Goal: Task Accomplishment & Management: Use online tool/utility

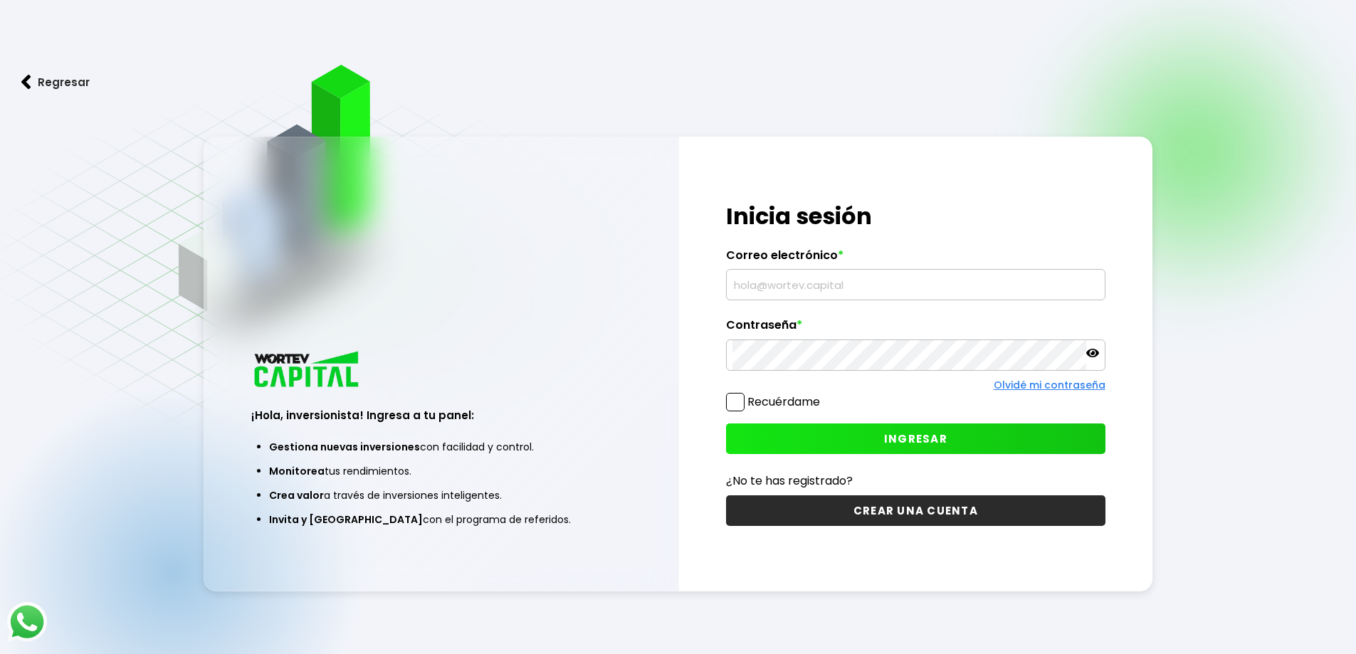
click at [864, 283] on input "text" at bounding box center [915, 285] width 367 height 30
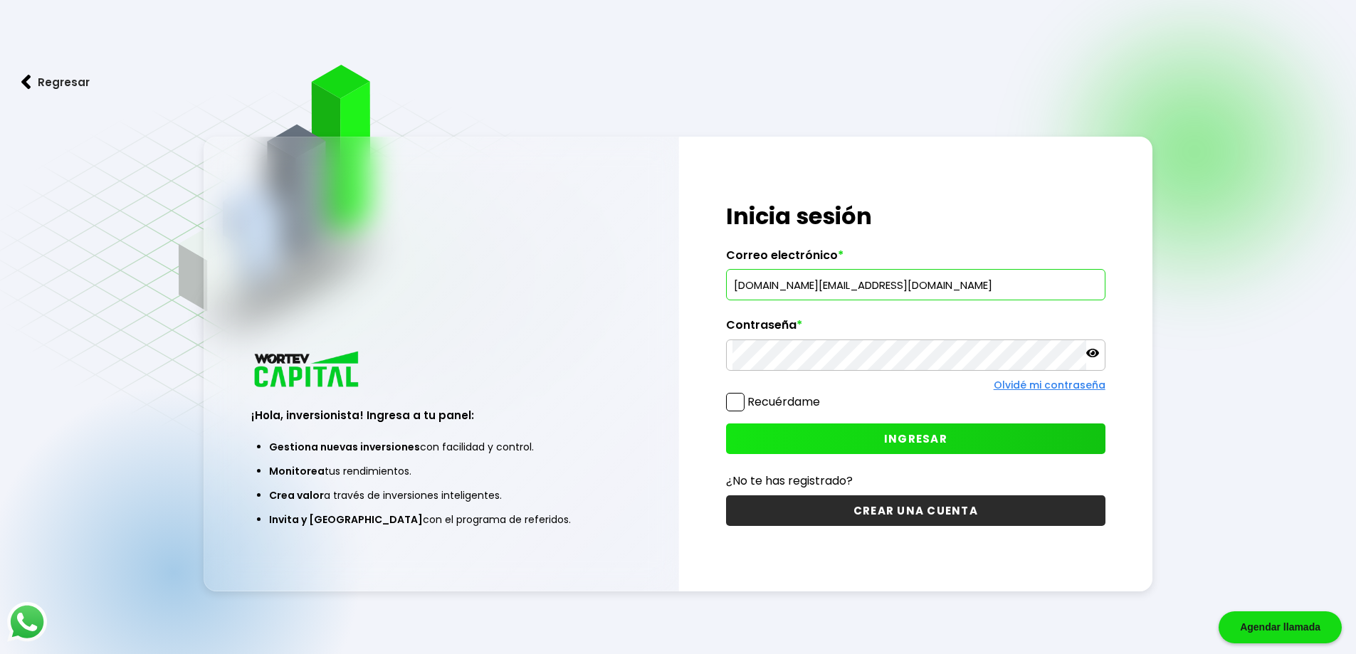
type input "[DOMAIN_NAME][EMAIL_ADDRESS][DOMAIN_NAME]"
click at [893, 435] on span "INGRESAR" at bounding box center [915, 438] width 63 height 15
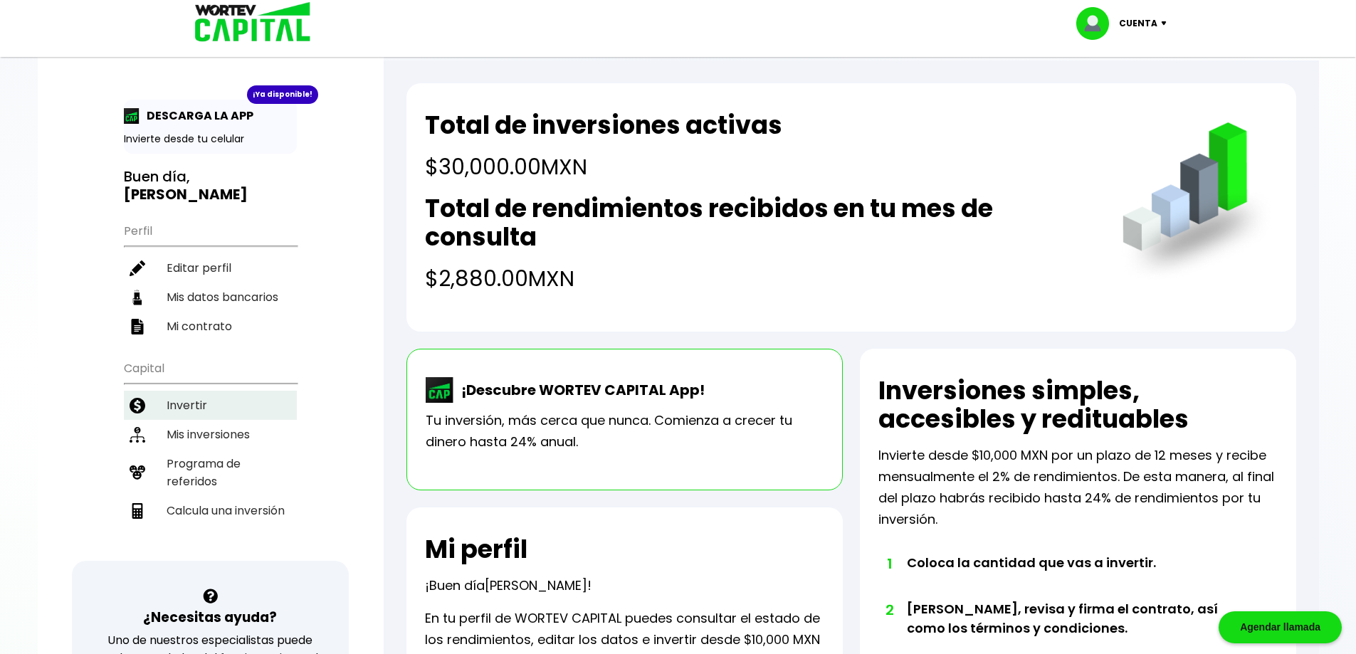
click at [201, 391] on li "Invertir" at bounding box center [210, 405] width 173 height 29
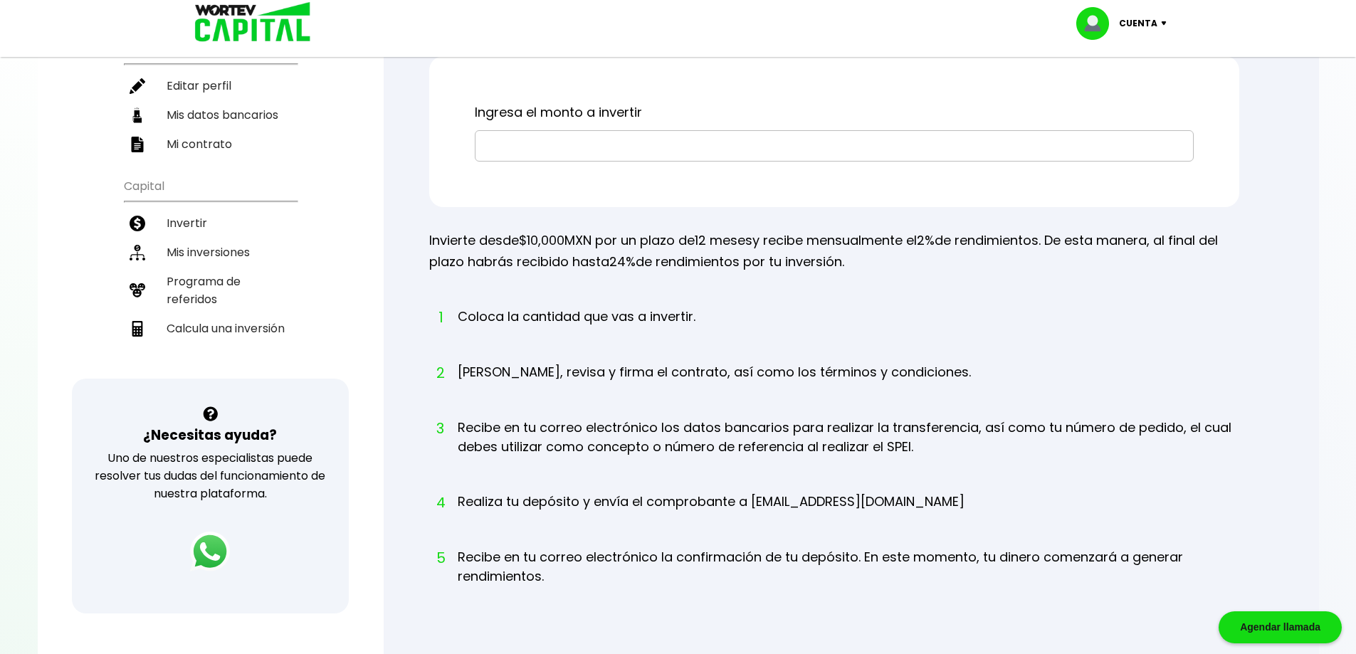
scroll to position [214, 0]
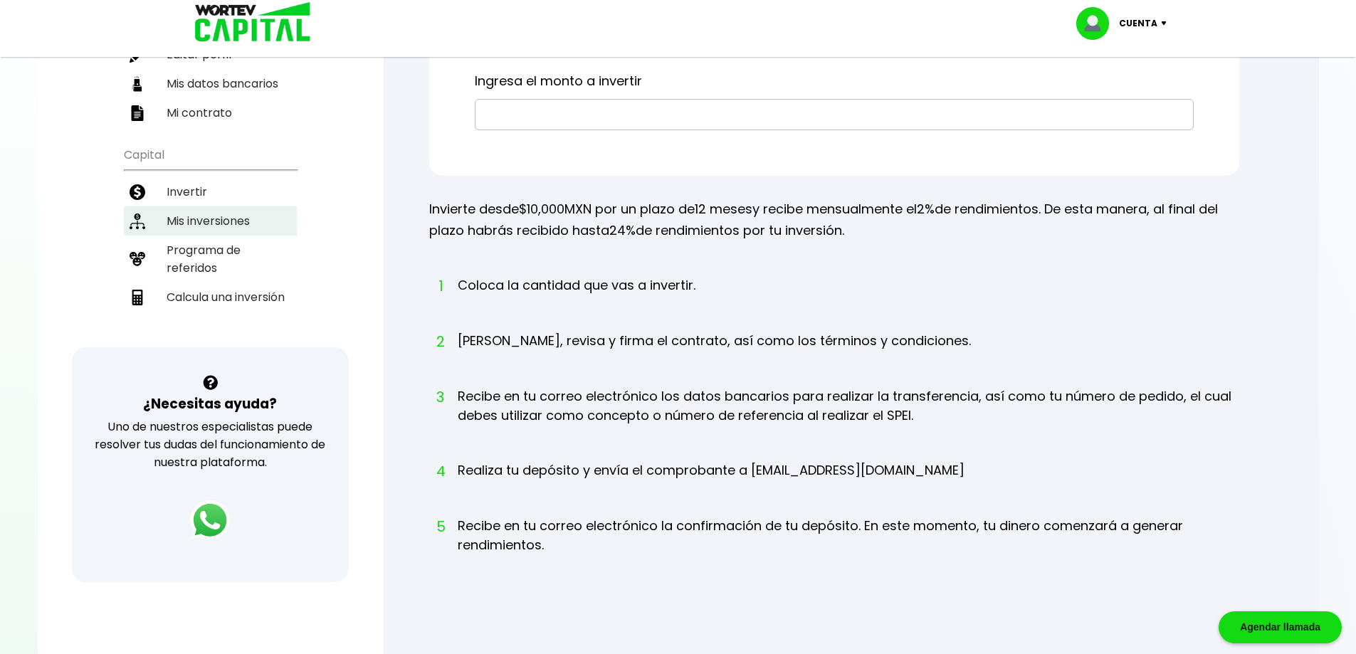
click at [249, 206] on li "Mis inversiones" at bounding box center [210, 220] width 173 height 29
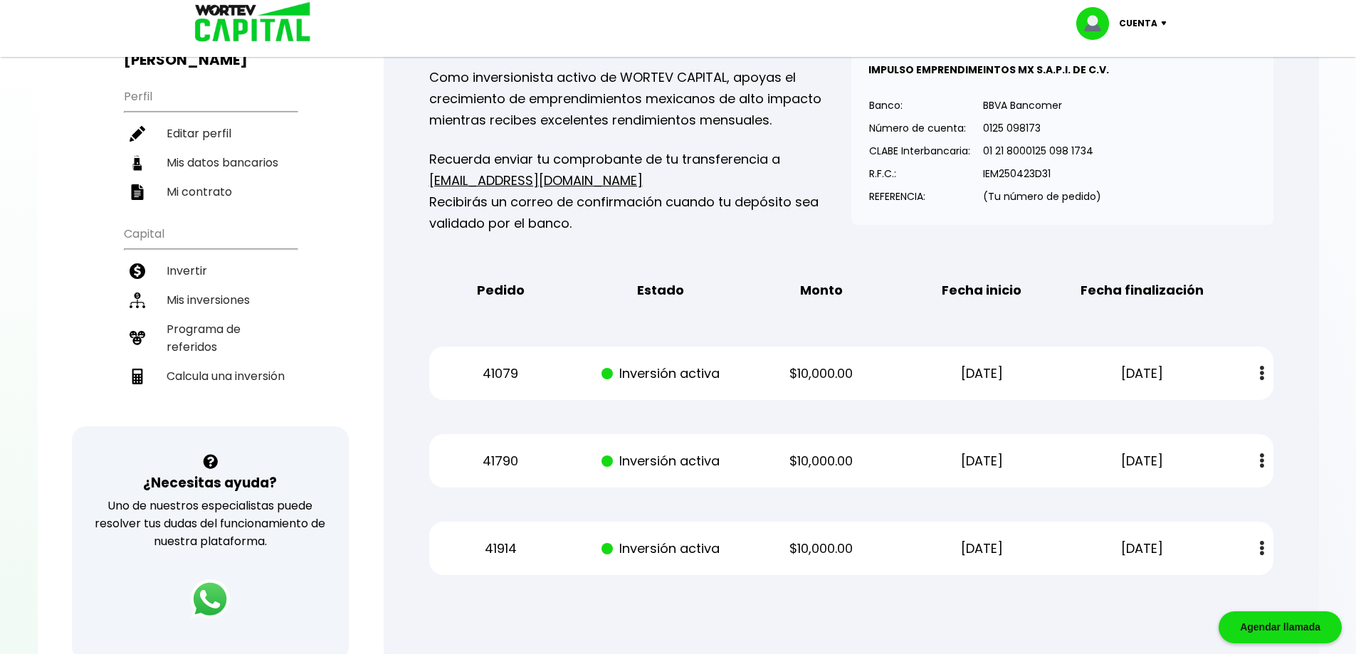
scroll to position [71, 0]
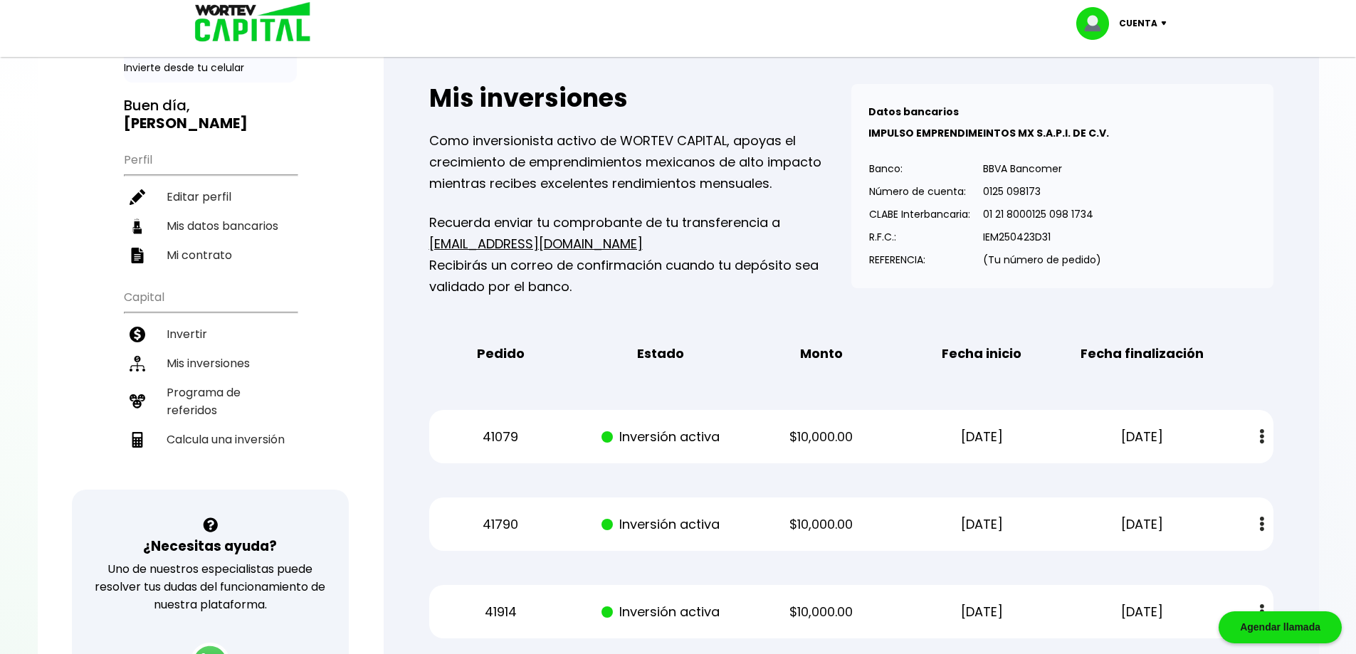
click at [1282, 289] on div "Mis inversiones Como inversionista activo de WORTEV CAPITAL, apoyas el crecimie…" at bounding box center [851, 361] width 890 height 600
click at [223, 320] on li "Invertir" at bounding box center [210, 334] width 173 height 29
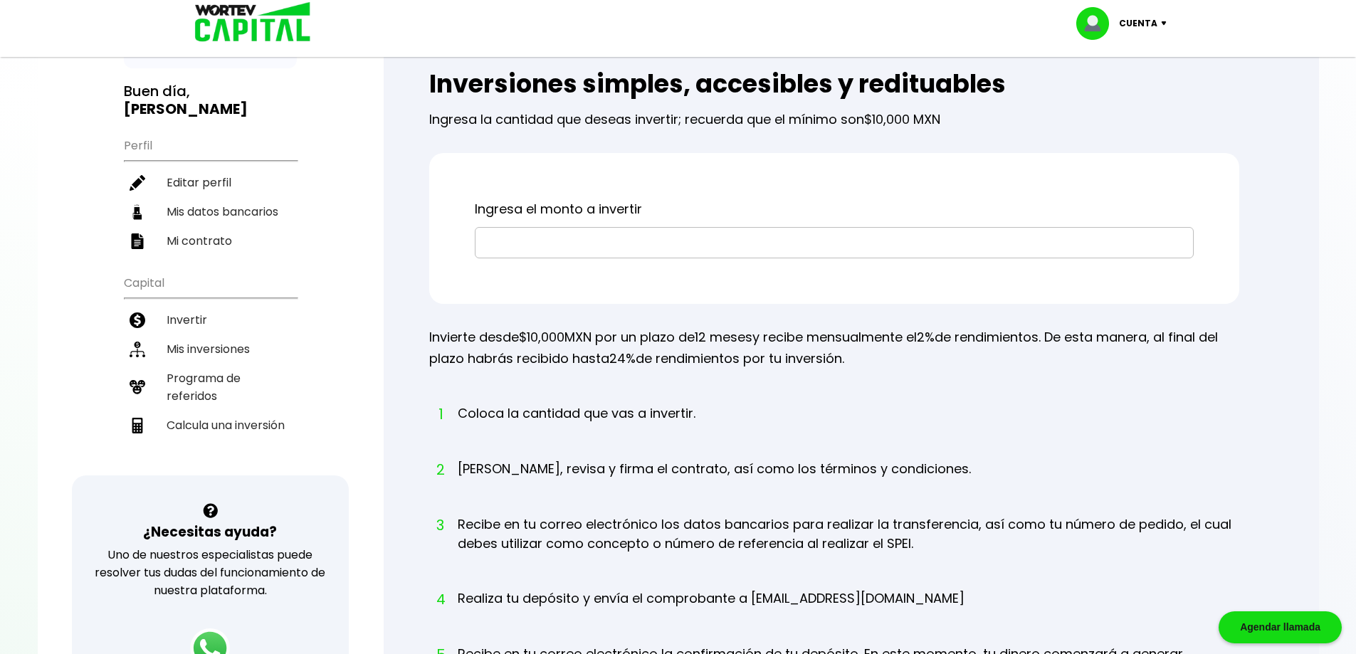
scroll to position [214, 0]
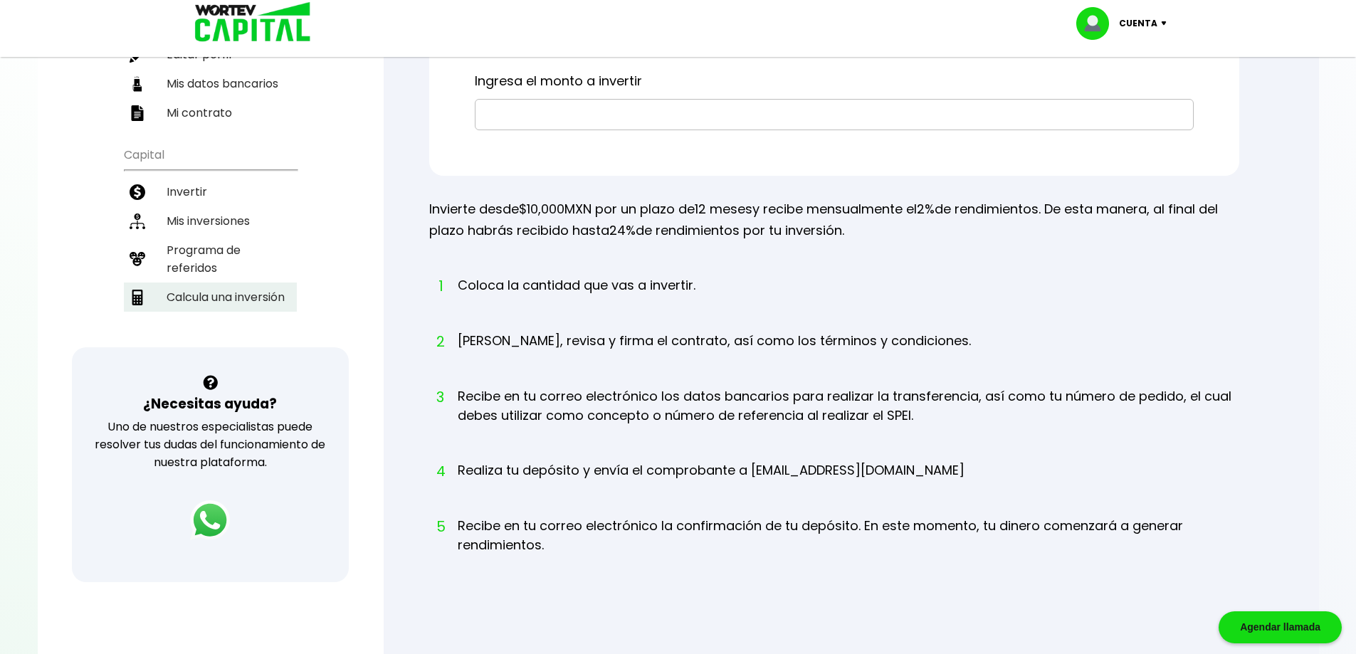
click at [239, 285] on li "Calcula una inversión" at bounding box center [210, 297] width 173 height 29
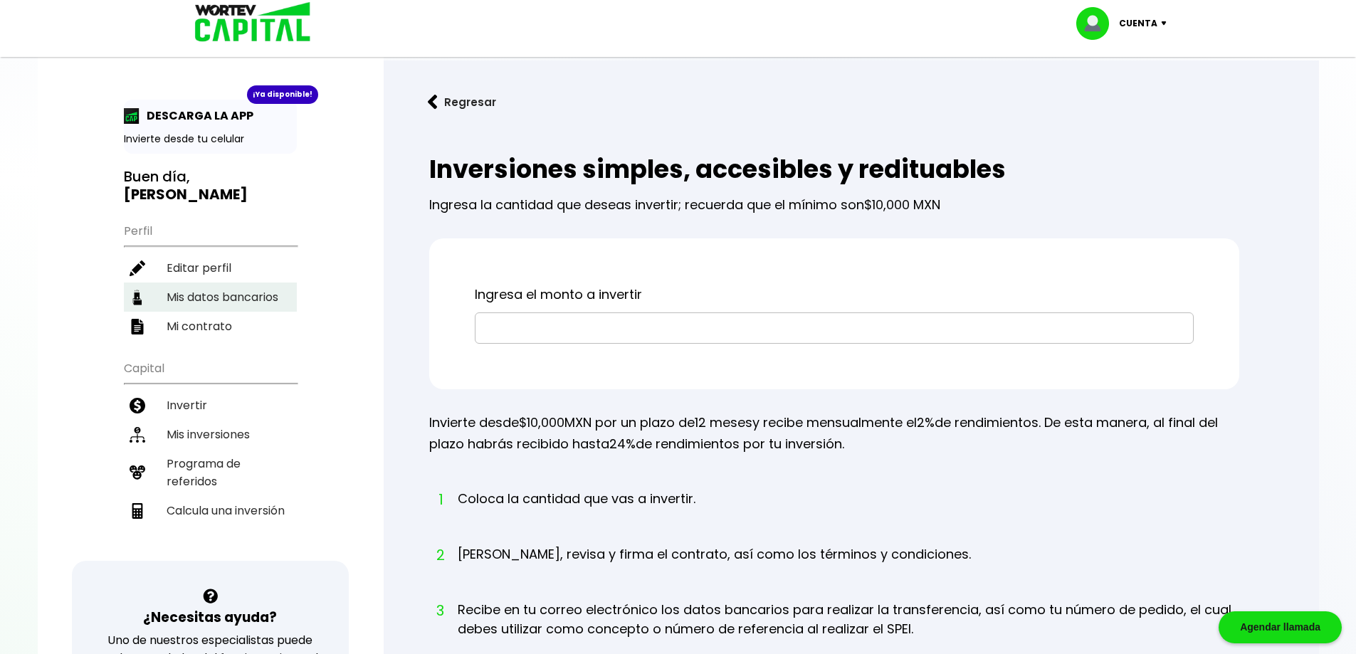
select select "1"
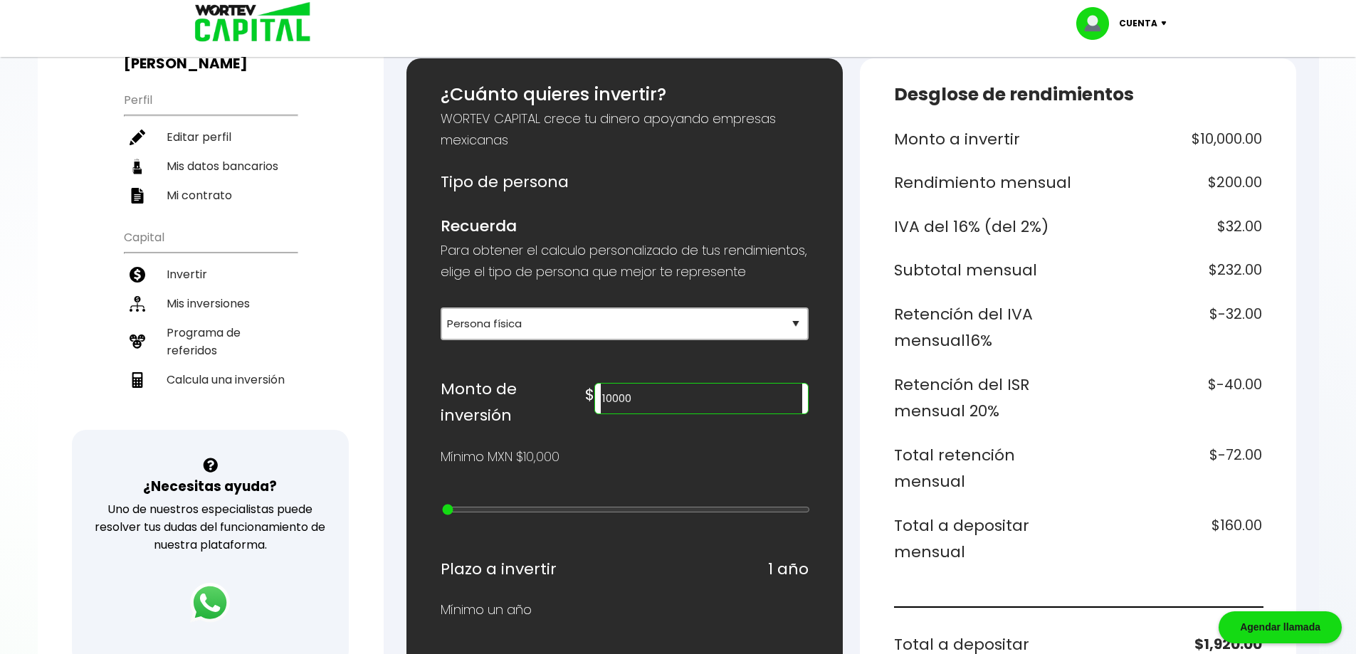
scroll to position [142, 0]
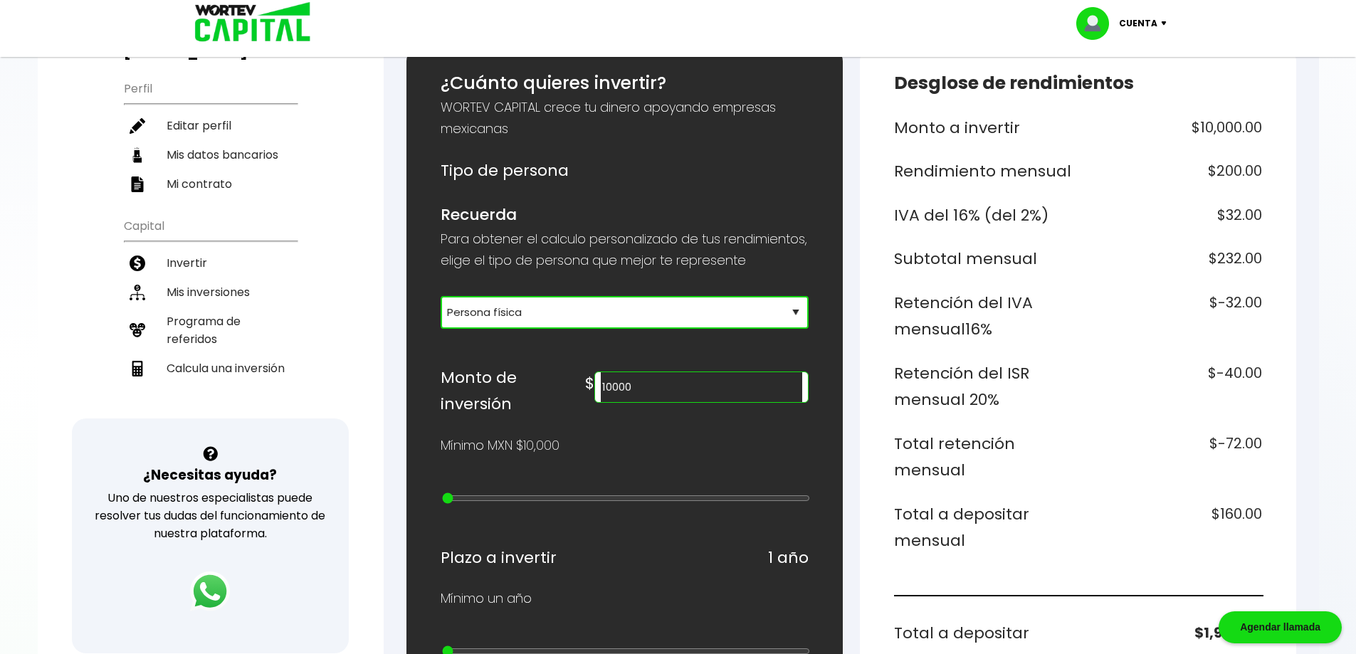
click at [619, 329] on select "Selecciona tu tipo de persona Persona Física que emite factura Persona física P…" at bounding box center [625, 312] width 368 height 33
click at [643, 262] on p "Para obtener el calculo personalizado de tus rendimientos, elige el tipo de per…" at bounding box center [625, 249] width 368 height 43
click at [735, 402] on input "10000" at bounding box center [701, 387] width 201 height 30
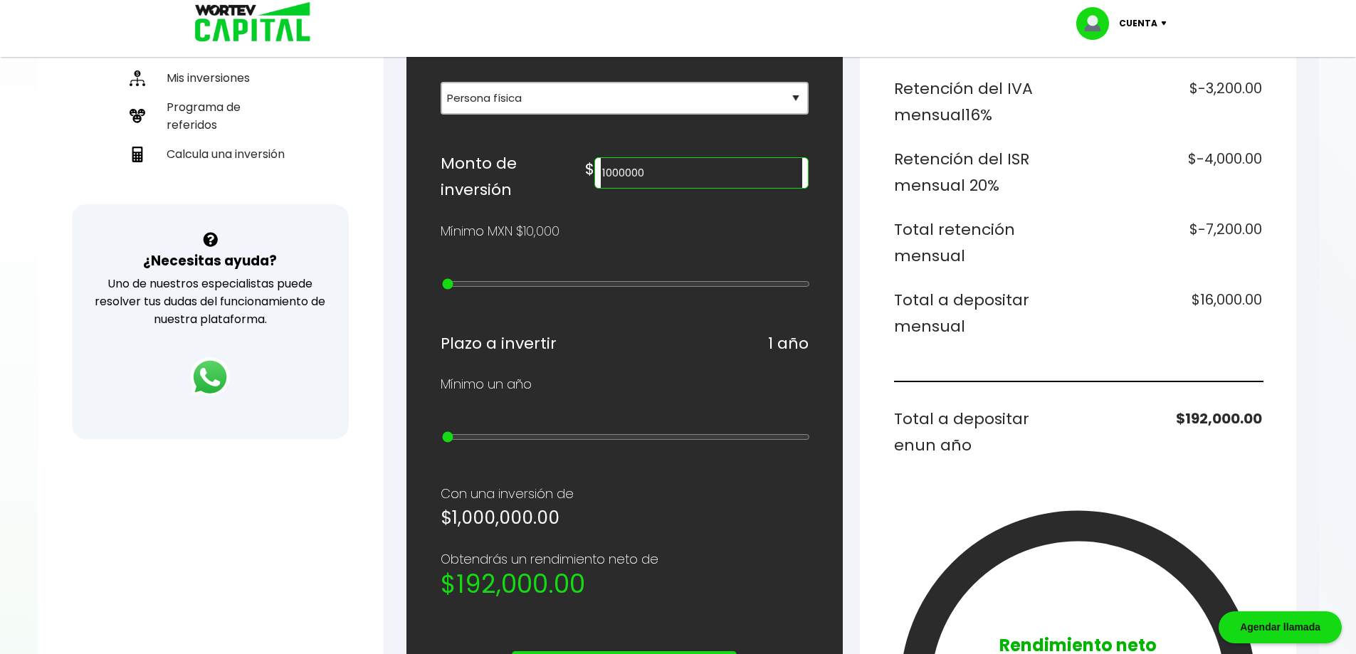
scroll to position [356, 0]
type input "1000000"
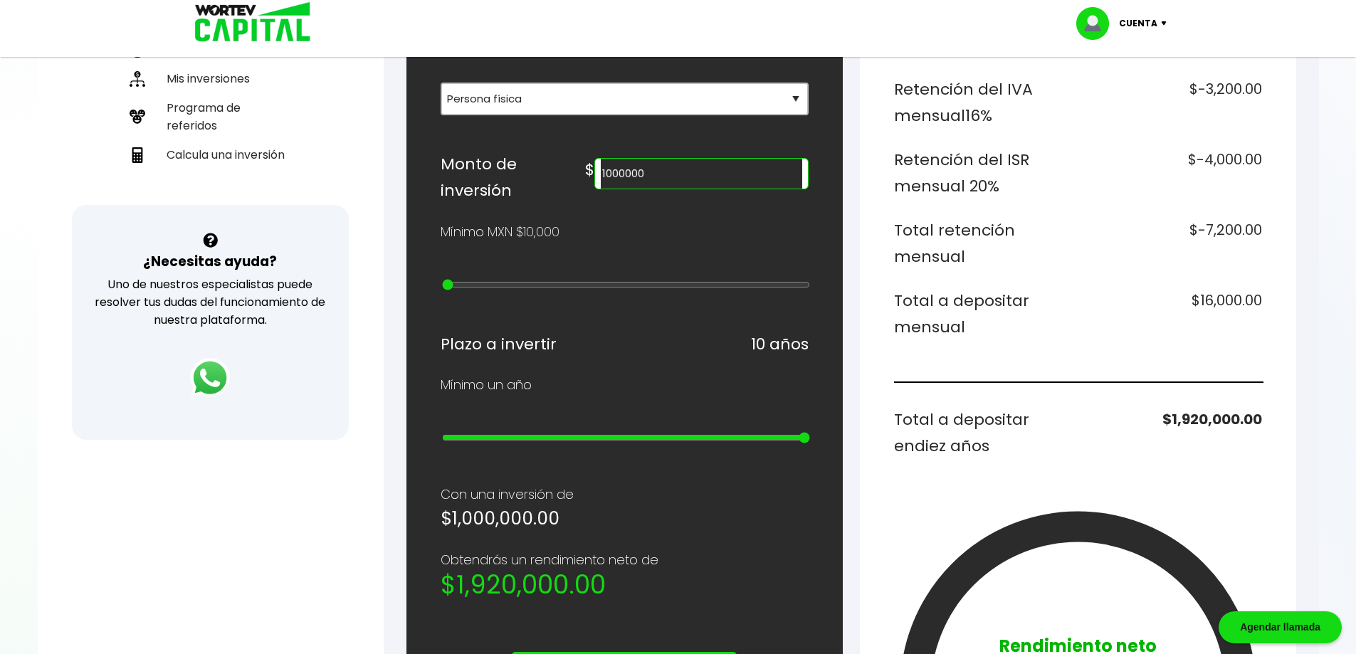
drag, startPoint x: 448, startPoint y: 441, endPoint x: 883, endPoint y: 447, distance: 435.0
click at [810, 443] on input "range" at bounding box center [626, 437] width 368 height 11
drag, startPoint x: 856, startPoint y: 449, endPoint x: 668, endPoint y: 452, distance: 187.9
click at [797, 452] on div "¿Cuánto quieres invertir? WORTEV CAPITAL crece tu dinero apoyando empresas mexi…" at bounding box center [851, 430] width 890 height 1194
type input "1"
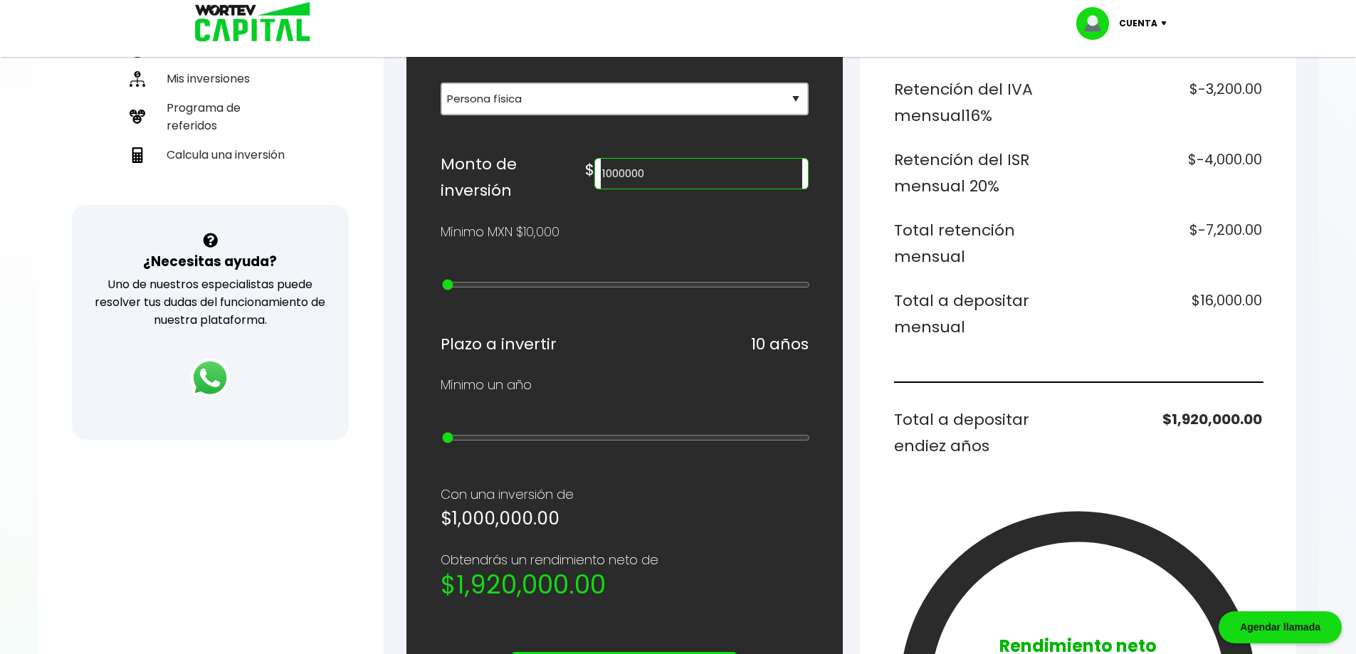
click at [448, 443] on input "range" at bounding box center [626, 437] width 368 height 11
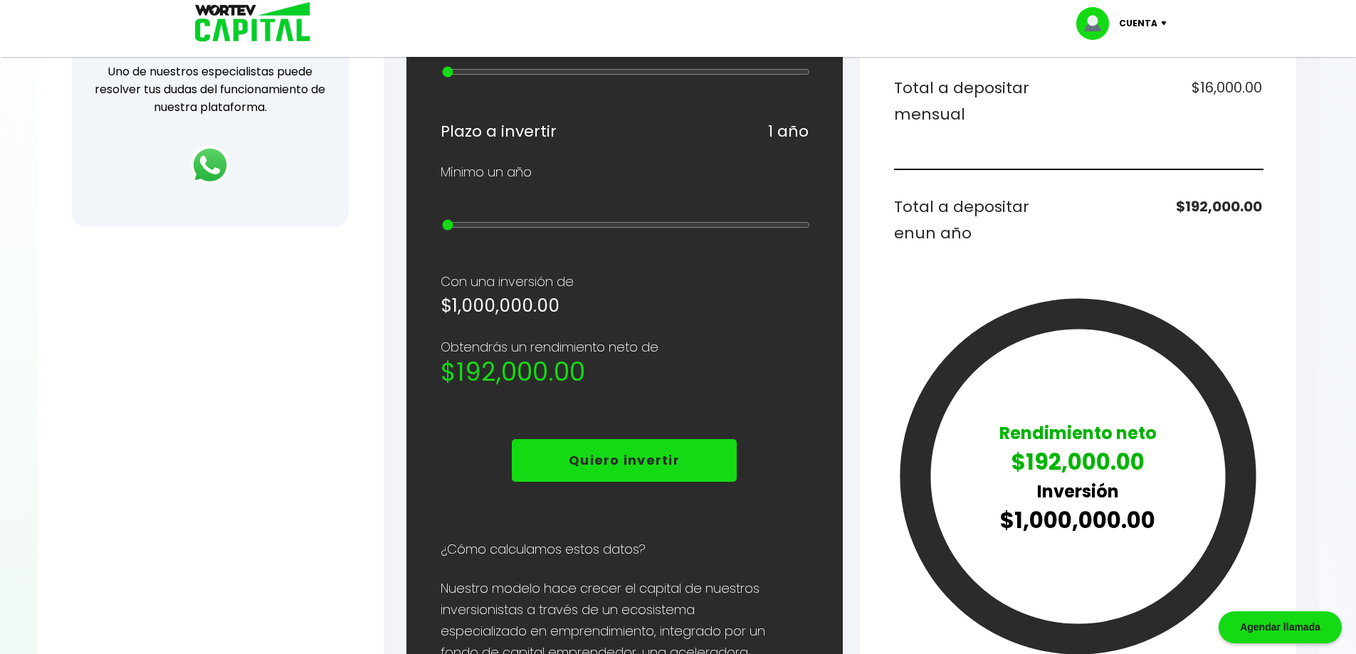
scroll to position [569, 0]
click at [825, 418] on div "¿Cuánto quieres invertir? WORTEV CAPITAL crece tu dinero apoyando empresas mexi…" at bounding box center [624, 217] width 436 height 1194
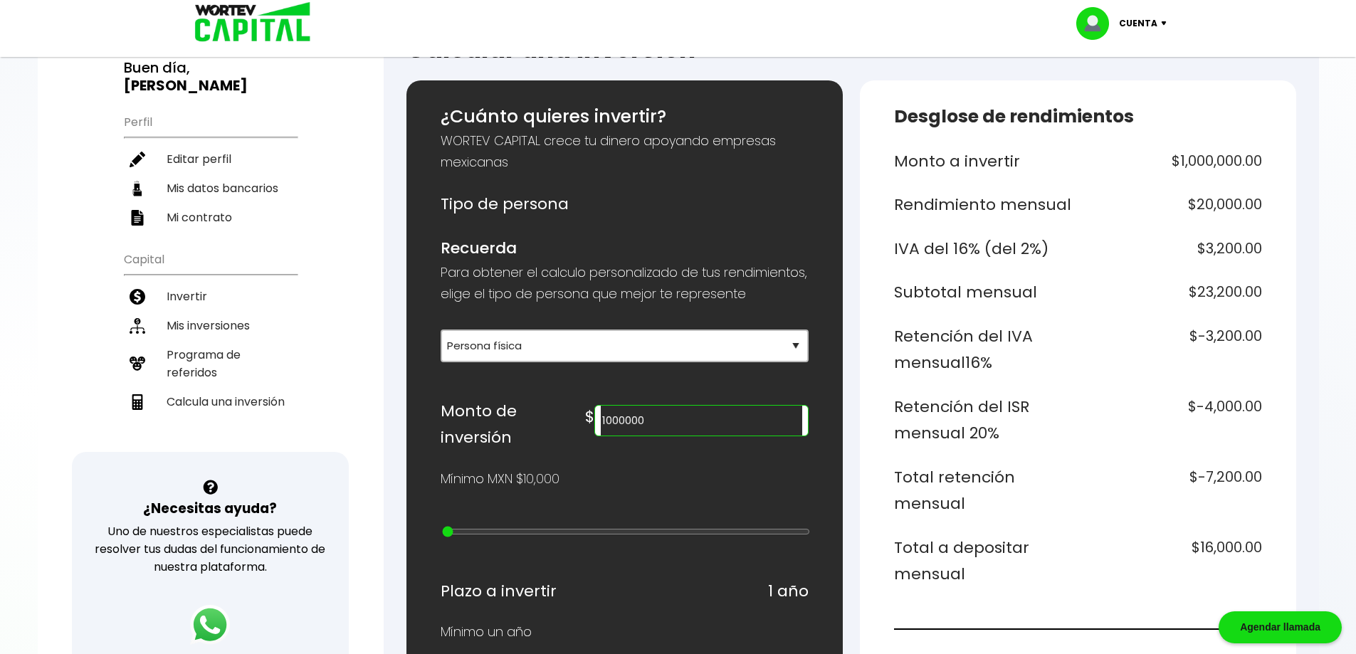
scroll to position [142, 0]
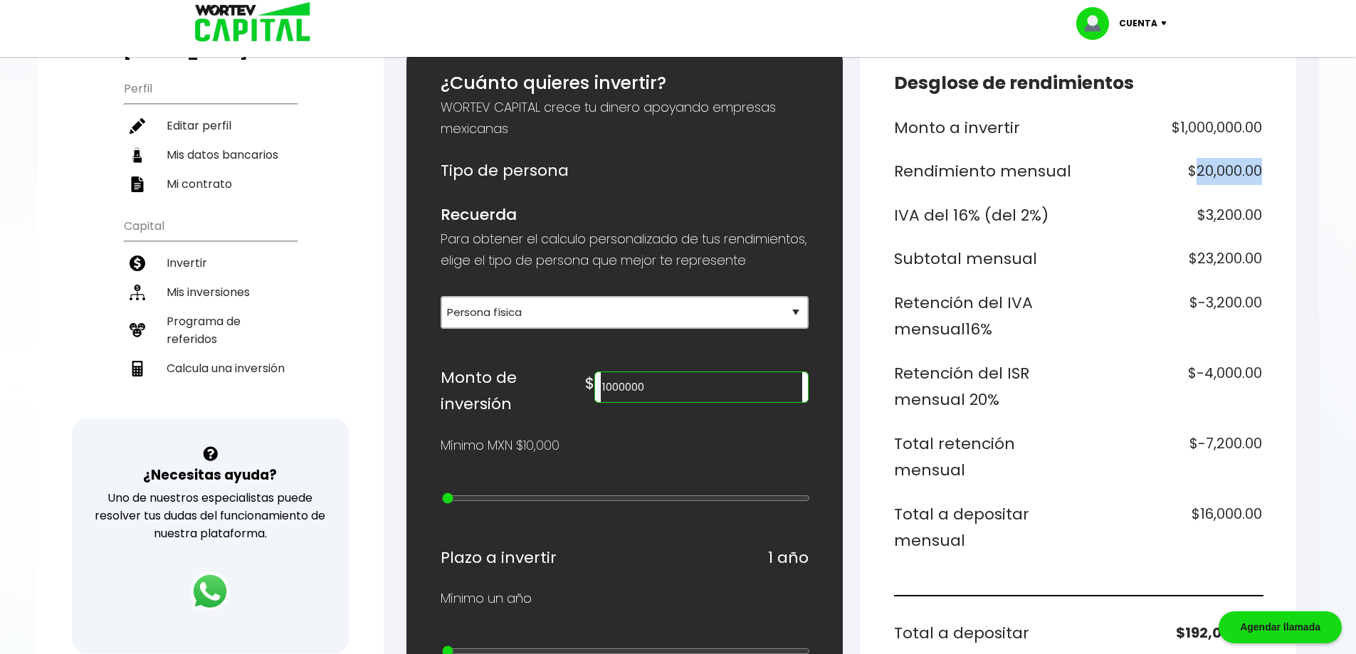
drag, startPoint x: 1197, startPoint y: 177, endPoint x: 1267, endPoint y: 176, distance: 70.5
click at [1267, 176] on div "Desglose de rendimientos Monto a invertir $1,000,000.00 Rendimiento mensual $20…" at bounding box center [1078, 644] width 436 height 1194
drag, startPoint x: 897, startPoint y: 212, endPoint x: 932, endPoint y: 213, distance: 34.9
click at [923, 213] on h6 "IVA del 16% (del 2%)" at bounding box center [983, 215] width 179 height 27
click at [1060, 213] on h6 "IVA del 16% (del 2%)" at bounding box center [983, 215] width 179 height 27
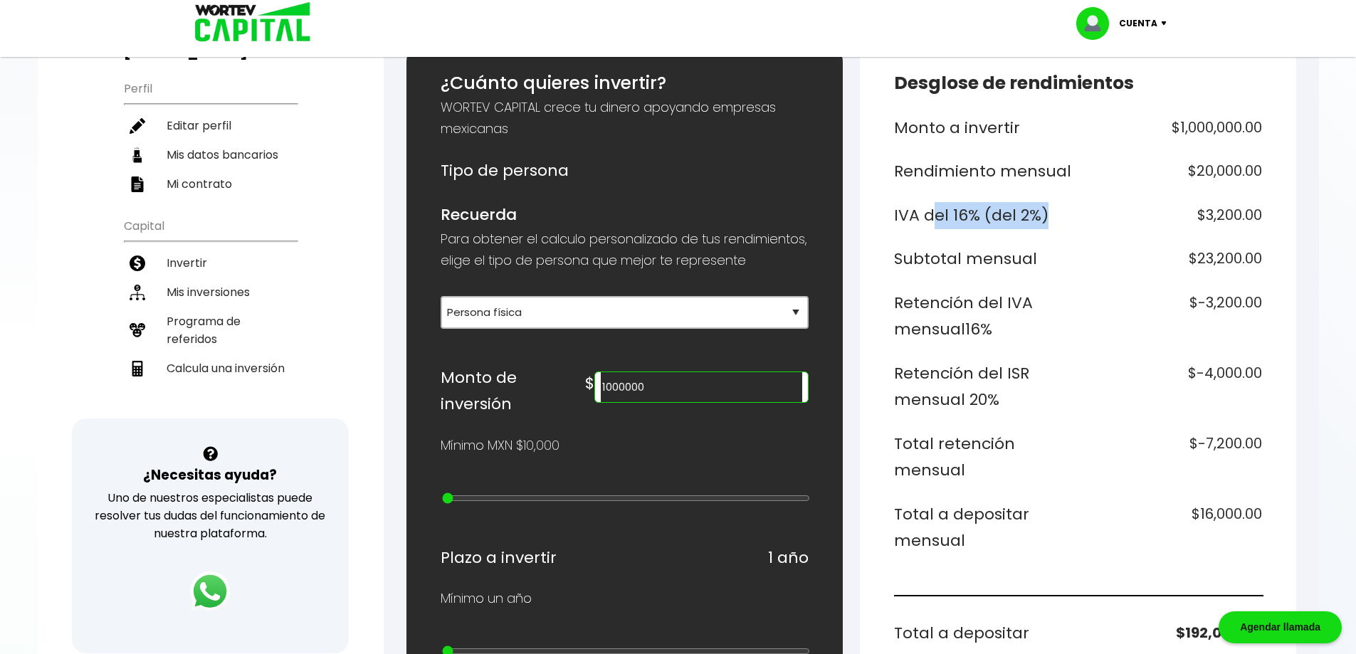
drag, startPoint x: 1039, startPoint y: 213, endPoint x: 923, endPoint y: 211, distance: 116.0
click at [923, 211] on h6 "IVA del 16% (del 2%)" at bounding box center [983, 215] width 179 height 27
click at [942, 216] on h6 "IVA del 16% (del 2%)" at bounding box center [983, 215] width 179 height 27
drag, startPoint x: 1201, startPoint y: 212, endPoint x: 1264, endPoint y: 214, distance: 62.7
click at [1264, 214] on div "Desglose de rendimientos Monto a invertir $1,000,000.00 Rendimiento mensual $20…" at bounding box center [1078, 644] width 436 height 1194
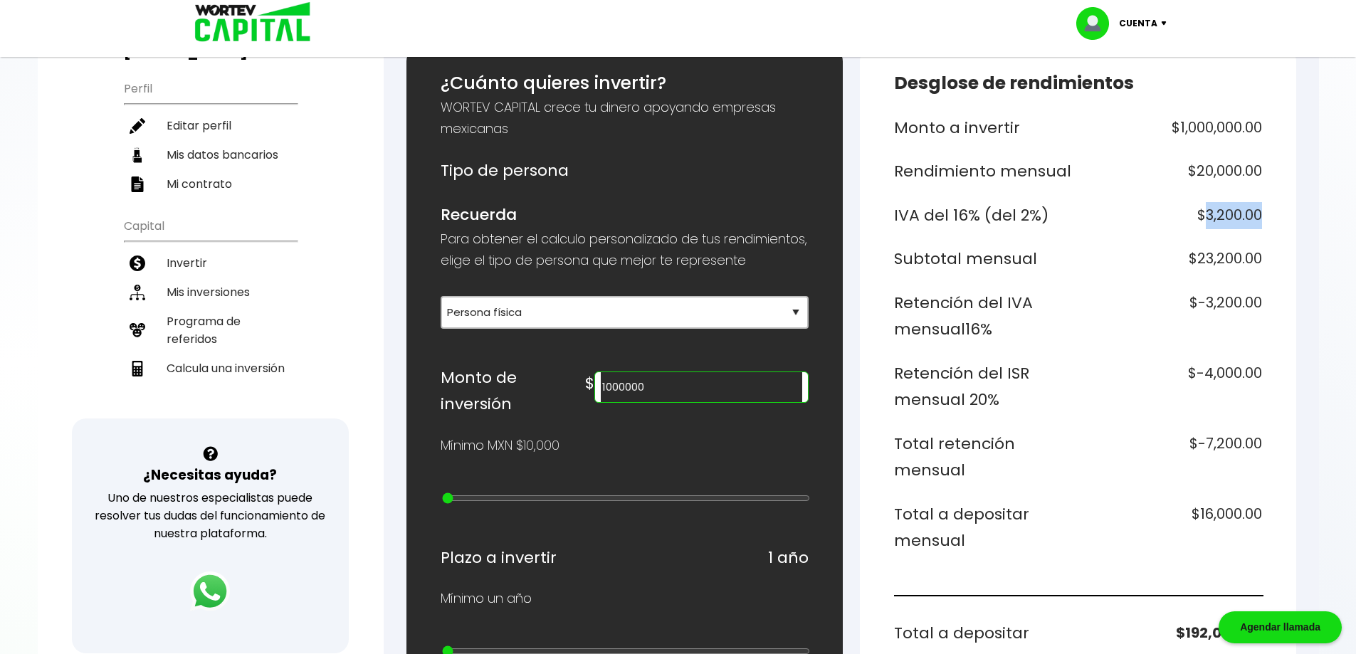
click at [1264, 214] on div "Desglose de rendimientos Monto a invertir $1,000,000.00 Rendimiento mensual $20…" at bounding box center [1078, 644] width 436 height 1194
click at [967, 261] on h6 "Subtotal mensual" at bounding box center [983, 259] width 179 height 27
drag, startPoint x: 1191, startPoint y: 258, endPoint x: 1275, endPoint y: 258, distance: 84.0
click at [1275, 258] on div "Desglose de rendimientos Monto a invertir $1,000,000.00 Rendimiento mensual $20…" at bounding box center [1078, 644] width 436 height 1194
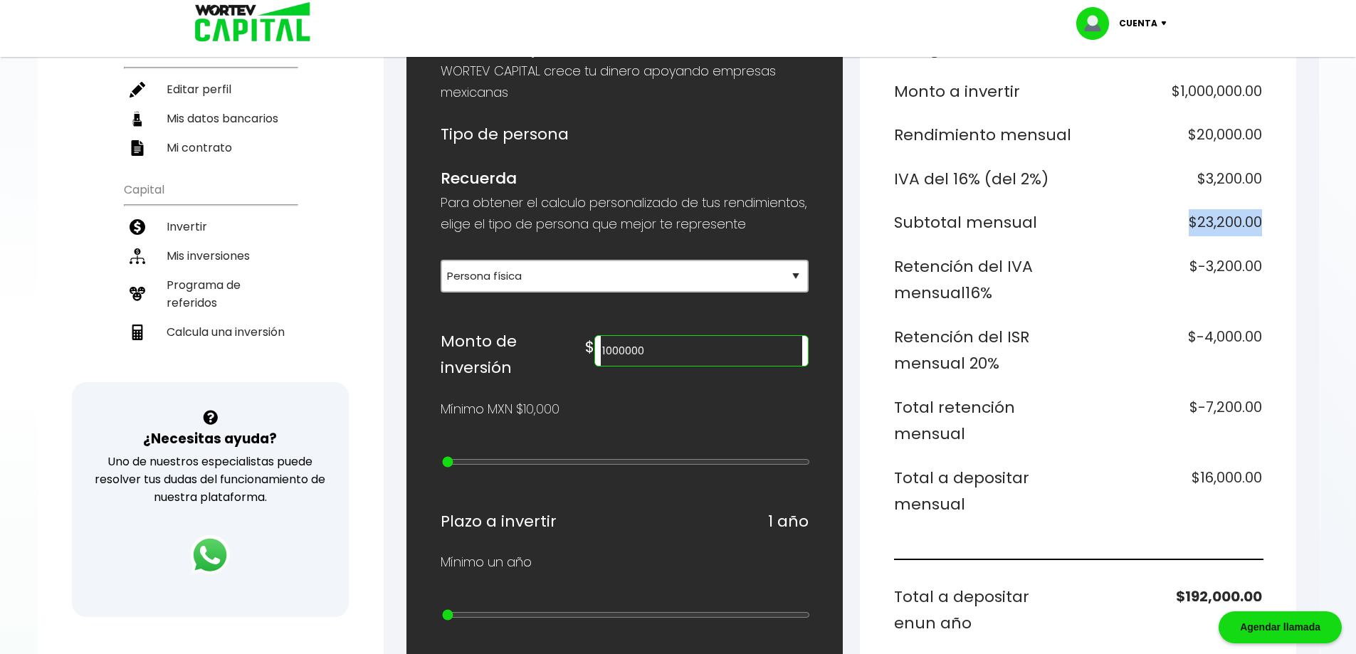
scroll to position [214, 0]
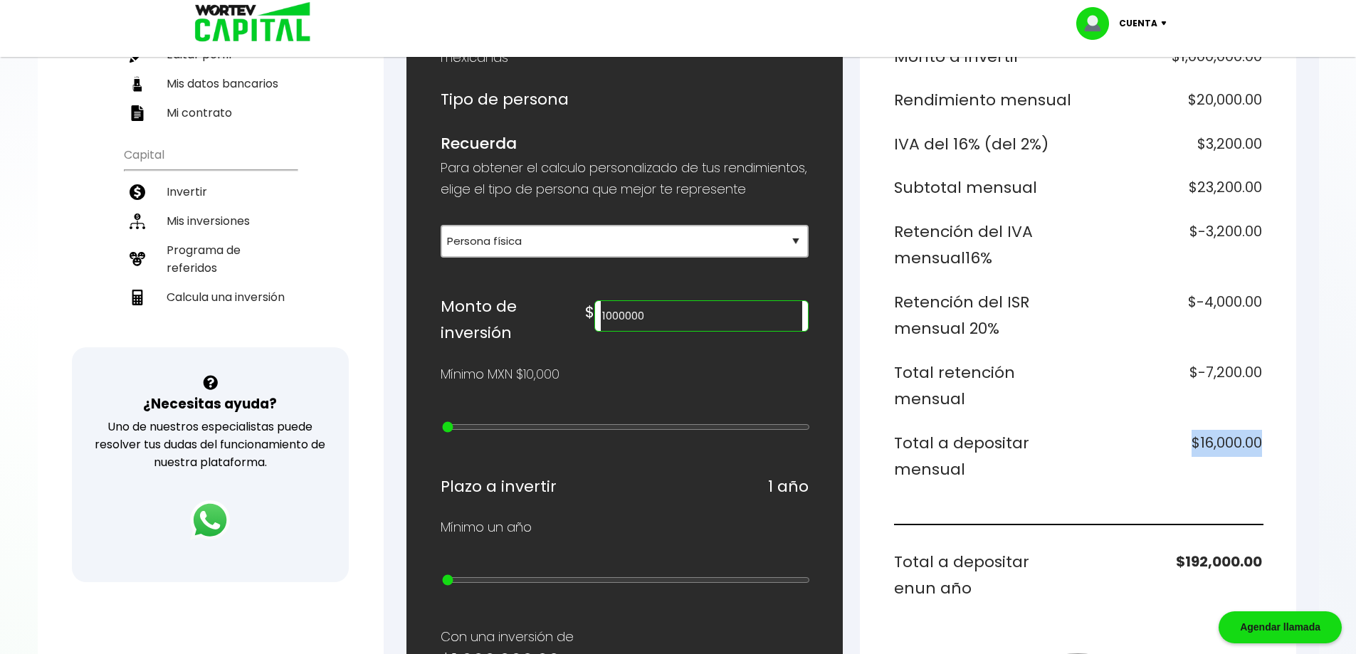
drag, startPoint x: 1193, startPoint y: 445, endPoint x: 1294, endPoint y: 448, distance: 101.1
click at [1294, 448] on div "Desglose de rendimientos Monto a invertir $1,000,000.00 Rendimiento mensual $20…" at bounding box center [1078, 573] width 436 height 1194
click at [1293, 448] on div "Desglose de rendimientos Monto a invertir $1,000,000.00 Rendimiento mensual $20…" at bounding box center [1078, 573] width 436 height 1194
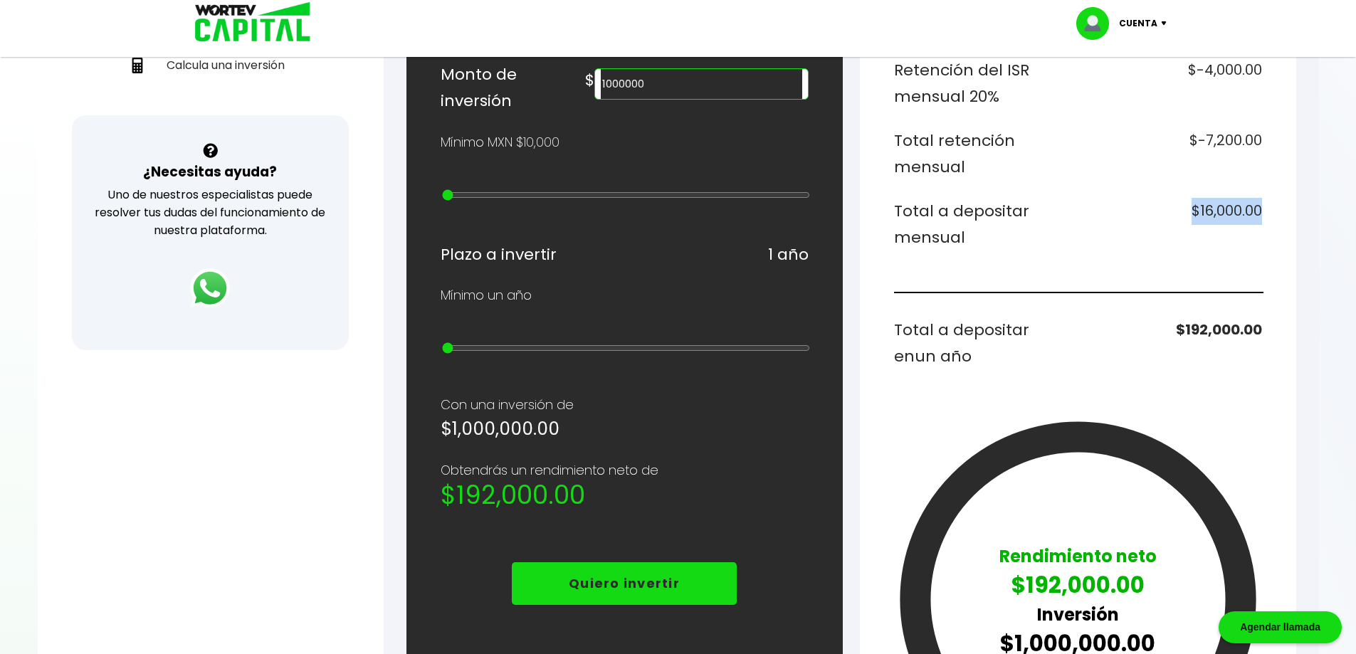
scroll to position [498, 0]
